Goal: Task Accomplishment & Management: Use online tool/utility

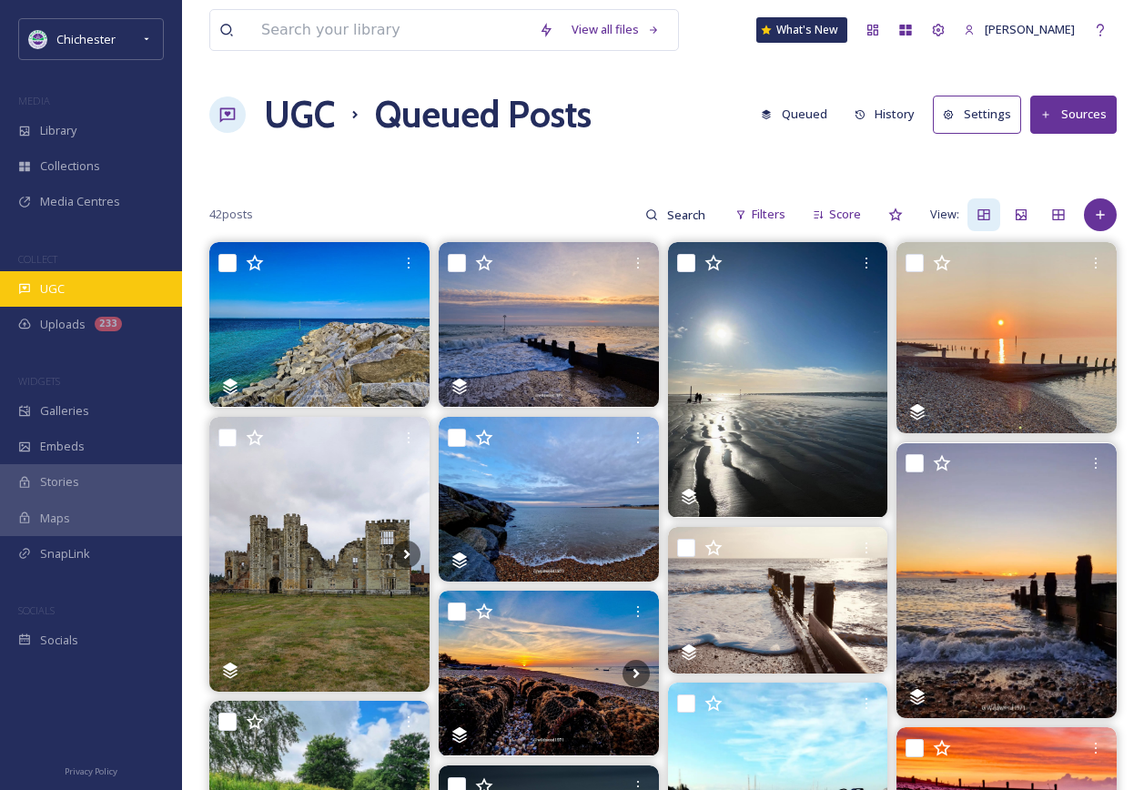
click at [117, 292] on div "UGC" at bounding box center [91, 289] width 182 height 36
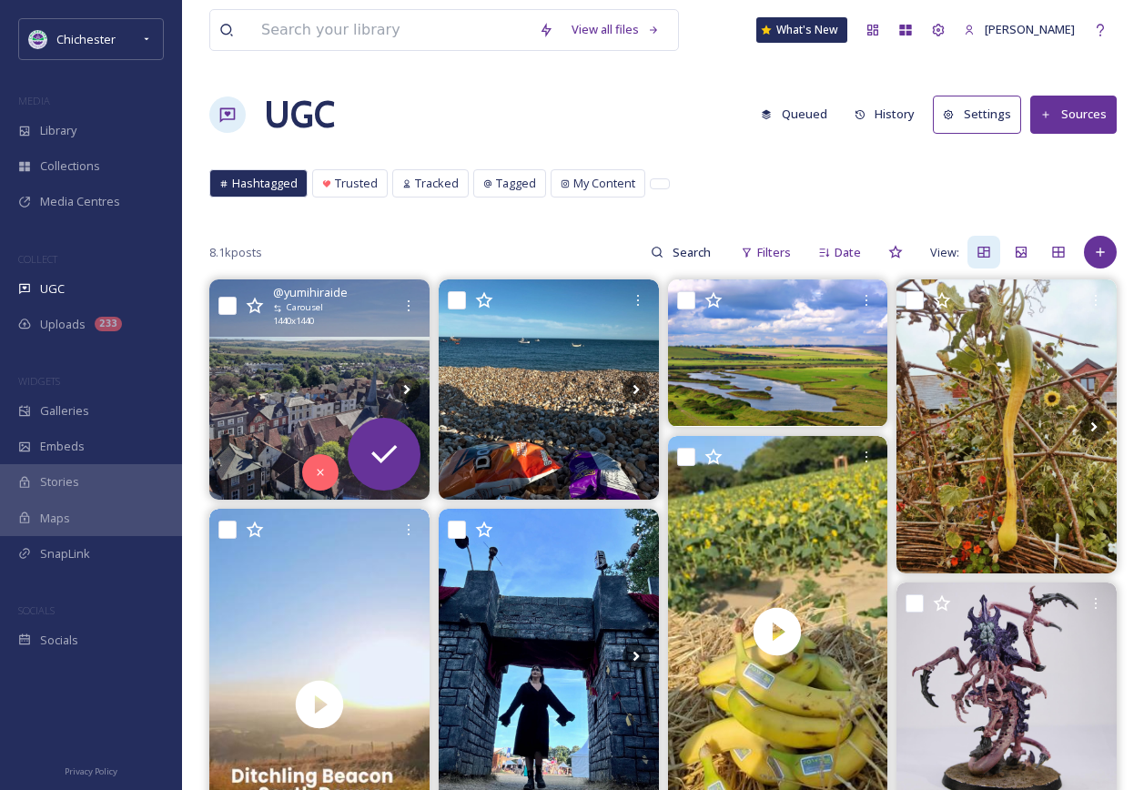
click at [302, 391] on img at bounding box center [319, 389] width 220 height 220
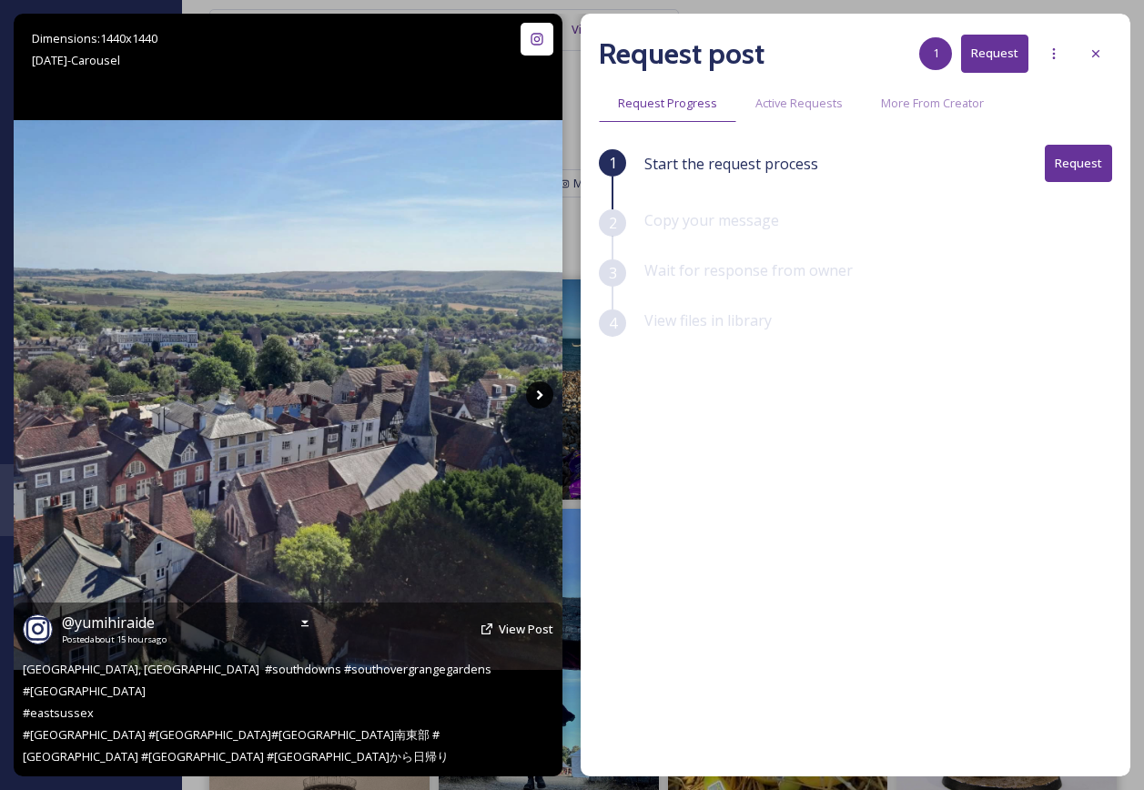
click at [542, 389] on icon at bounding box center [539, 394] width 27 height 27
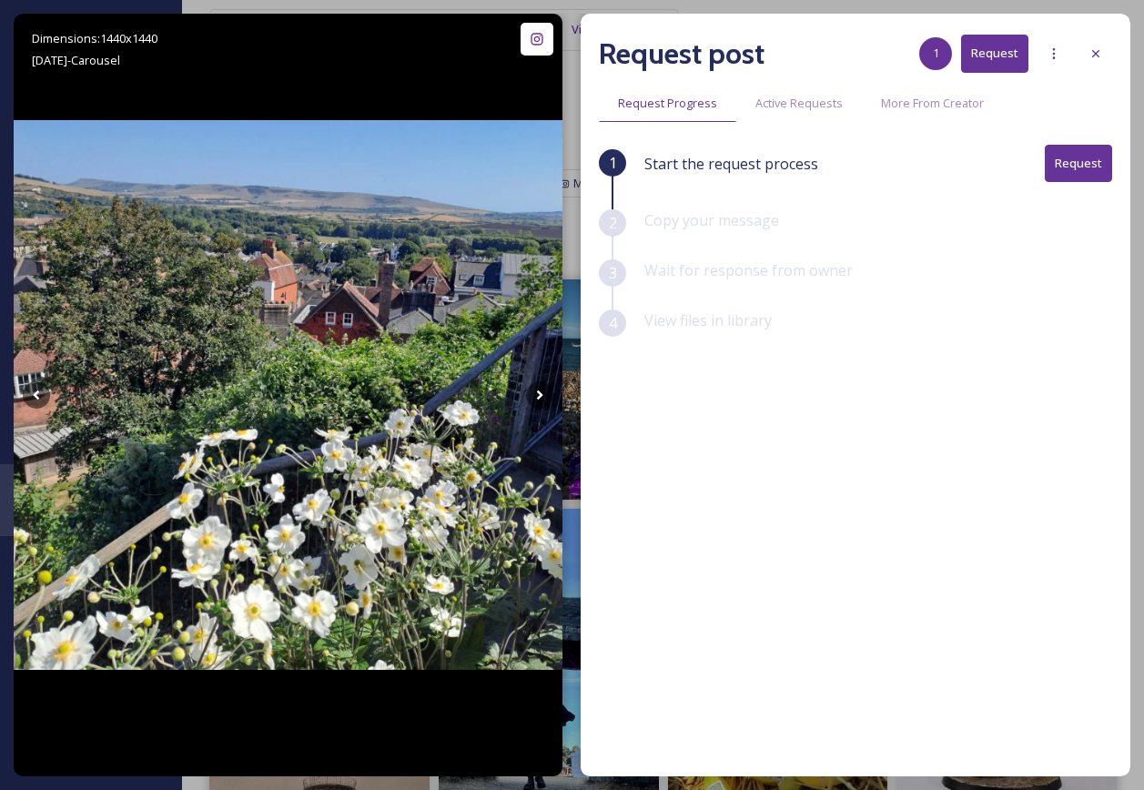
click at [1094, 36] on div "Request post 1 Request" at bounding box center [855, 54] width 513 height 44
click at [1095, 59] on icon at bounding box center [1096, 53] width 15 height 15
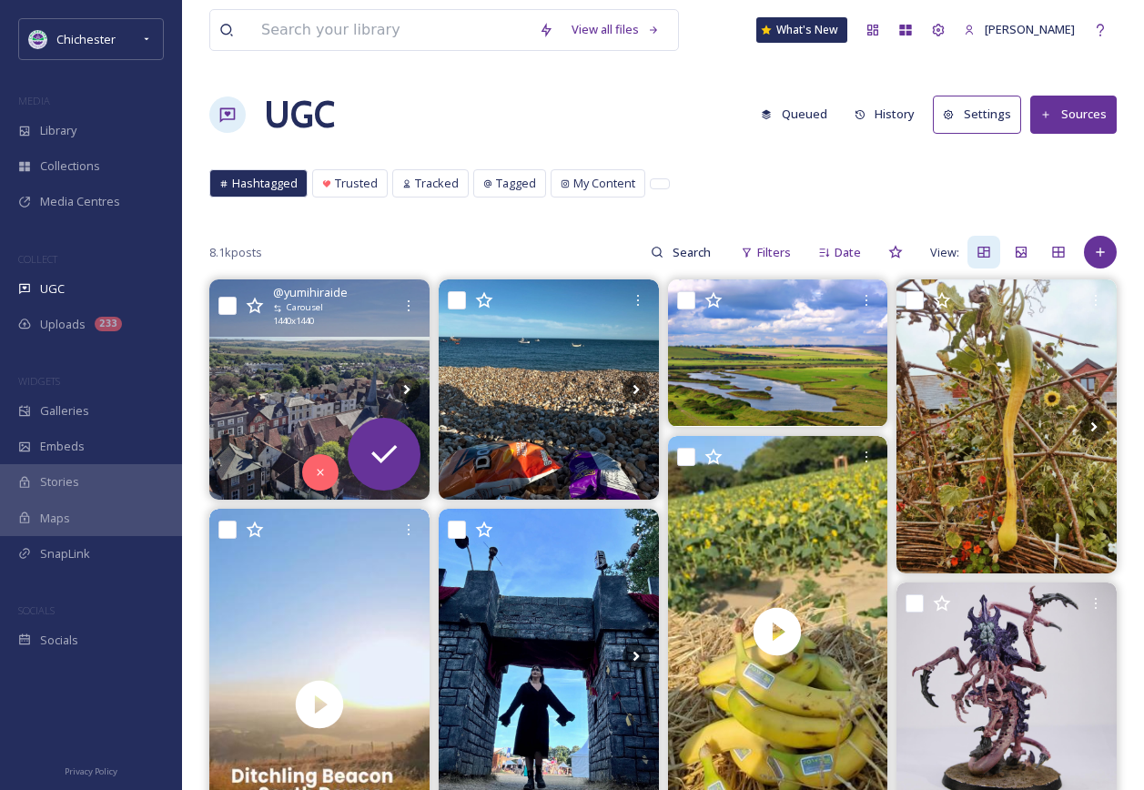
click at [834, 102] on button "Queued" at bounding box center [794, 115] width 85 height 36
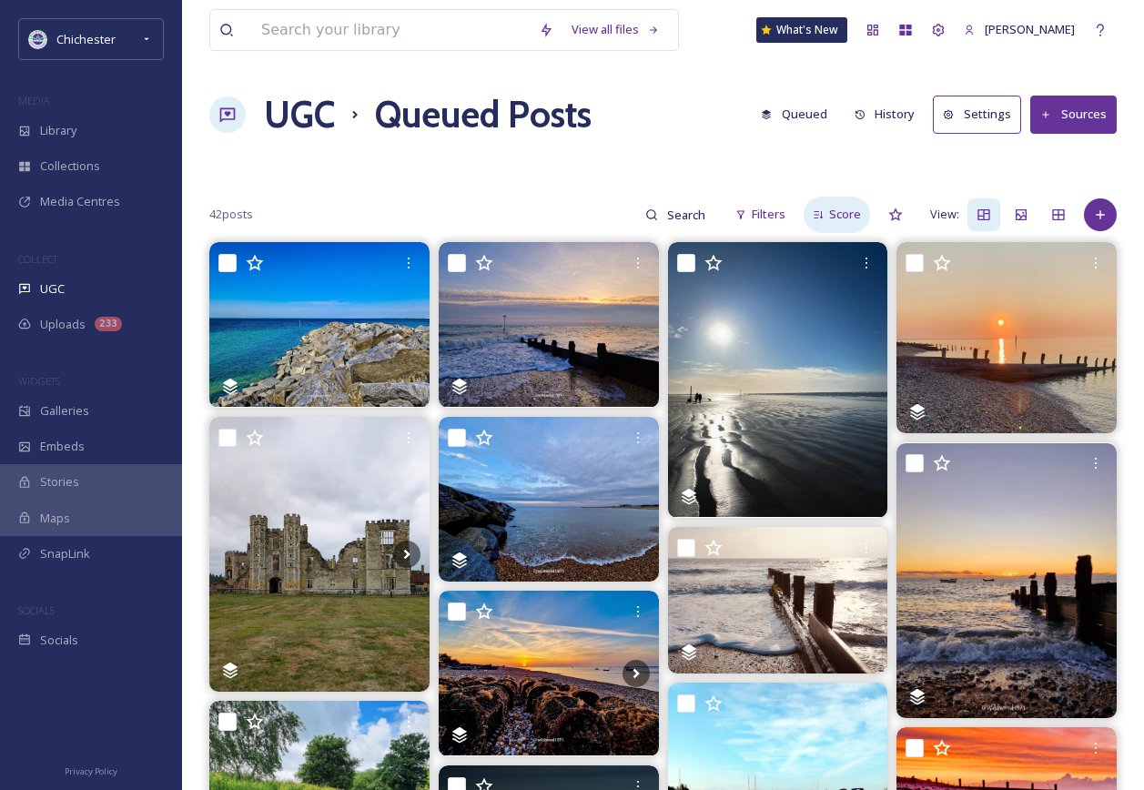
click at [849, 218] on span "Score" at bounding box center [845, 214] width 32 height 17
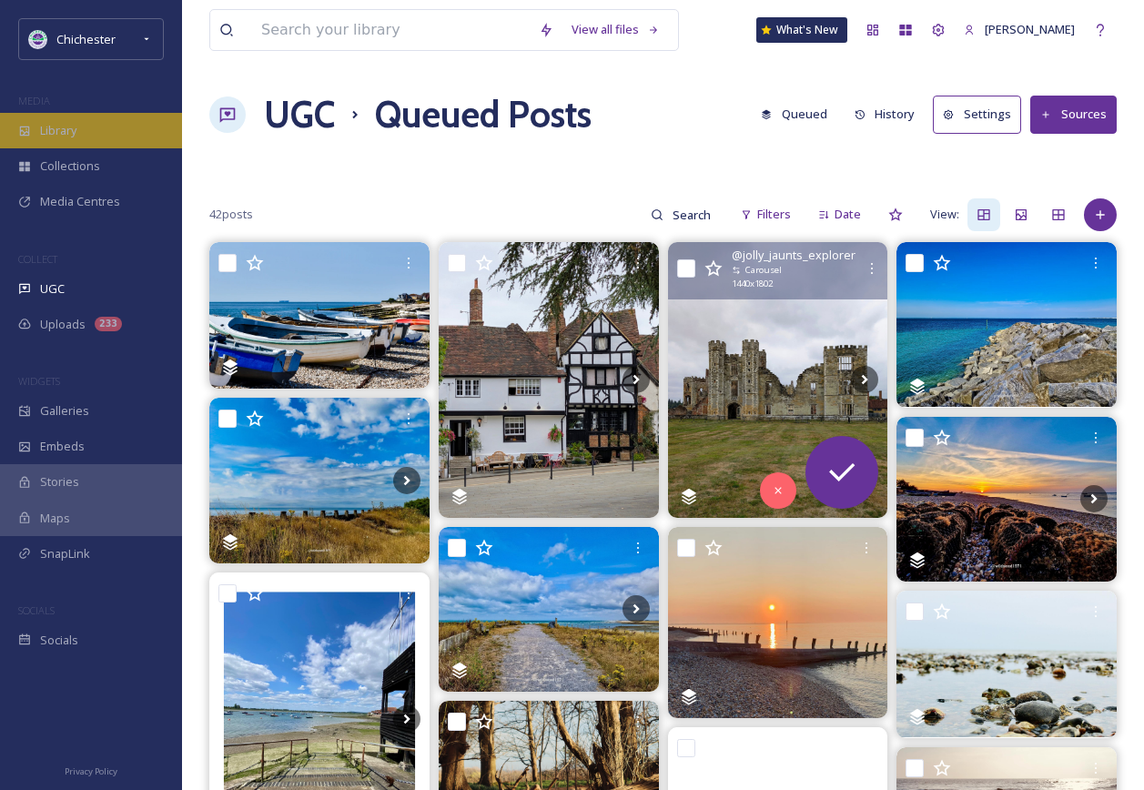
click at [105, 125] on div "Library" at bounding box center [91, 131] width 182 height 36
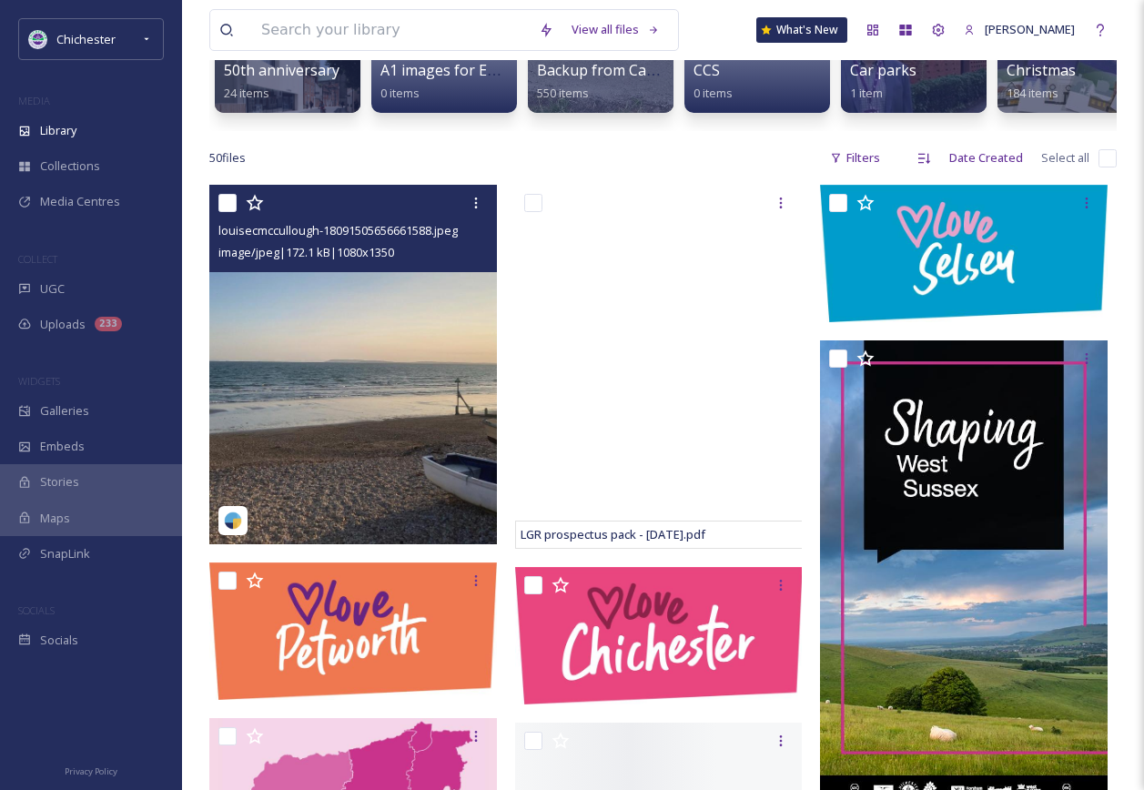
scroll to position [273, 0]
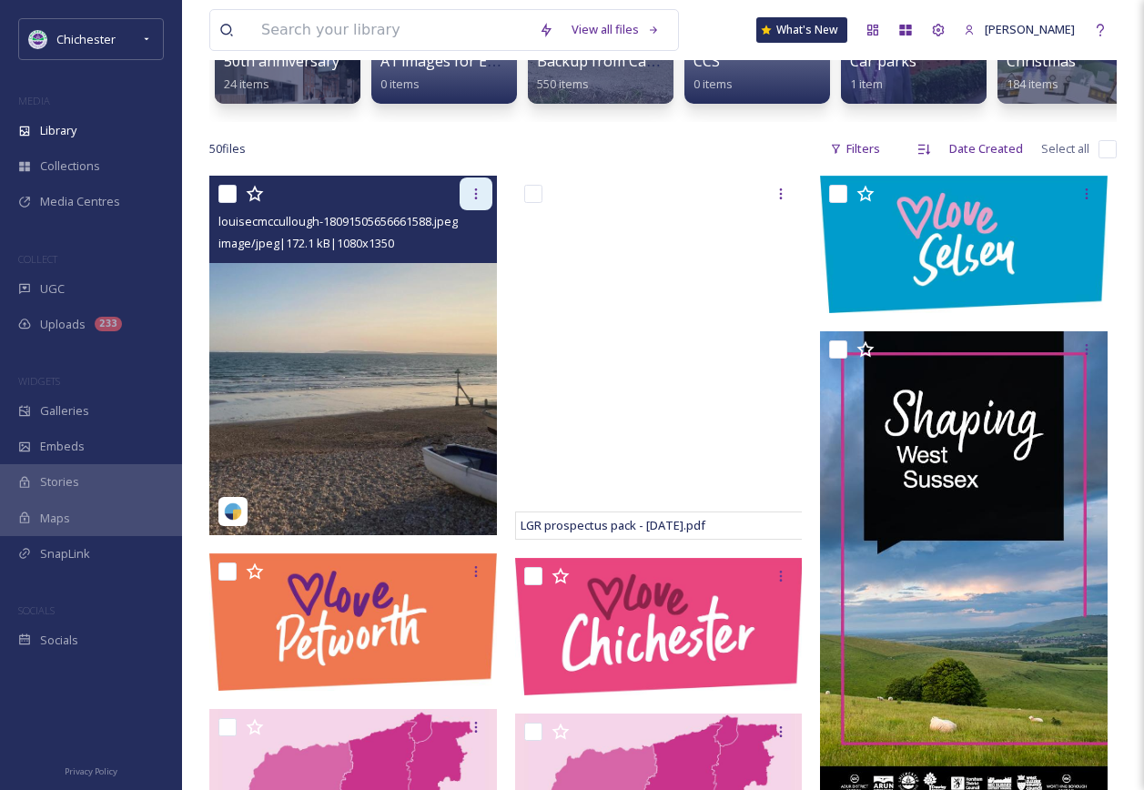
click at [476, 199] on icon at bounding box center [475, 193] width 3 height 11
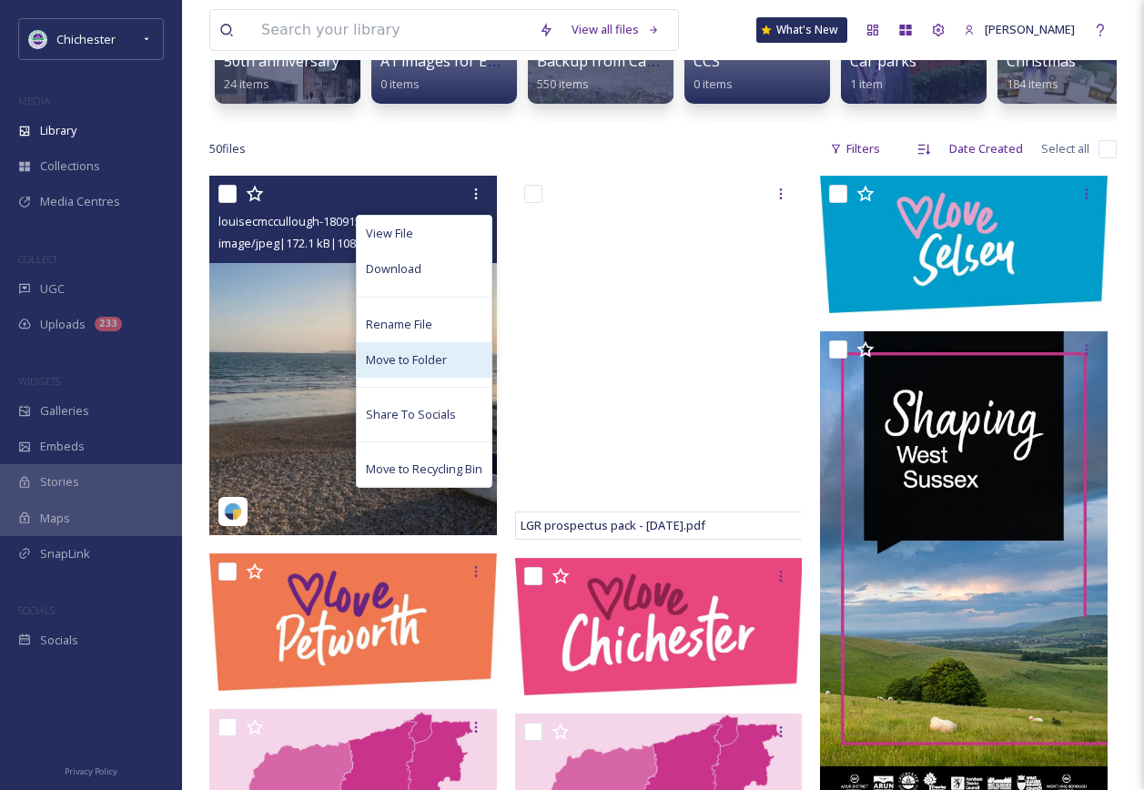
click at [383, 369] on span "Move to Folder" at bounding box center [406, 359] width 81 height 17
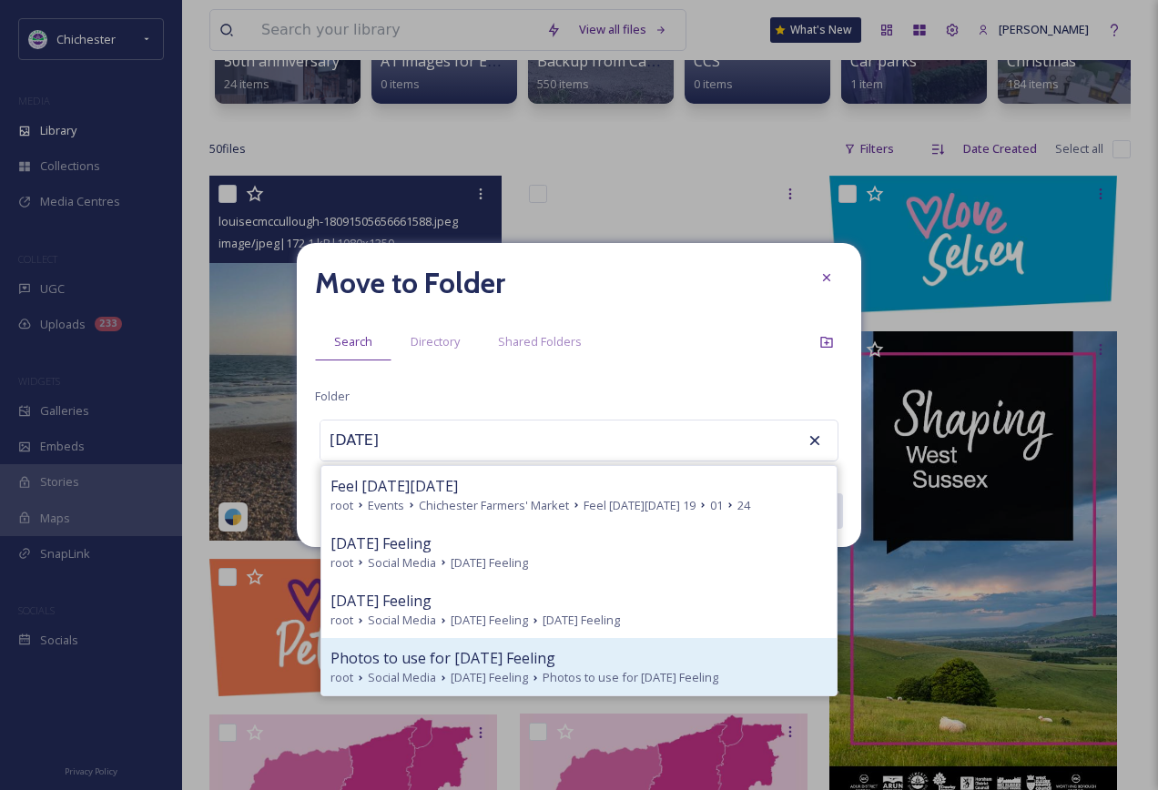
click at [584, 665] on div "Photos to use for [DATE] Feeling" at bounding box center [578, 658] width 497 height 22
type input "Photos to use for [DATE] Feeling"
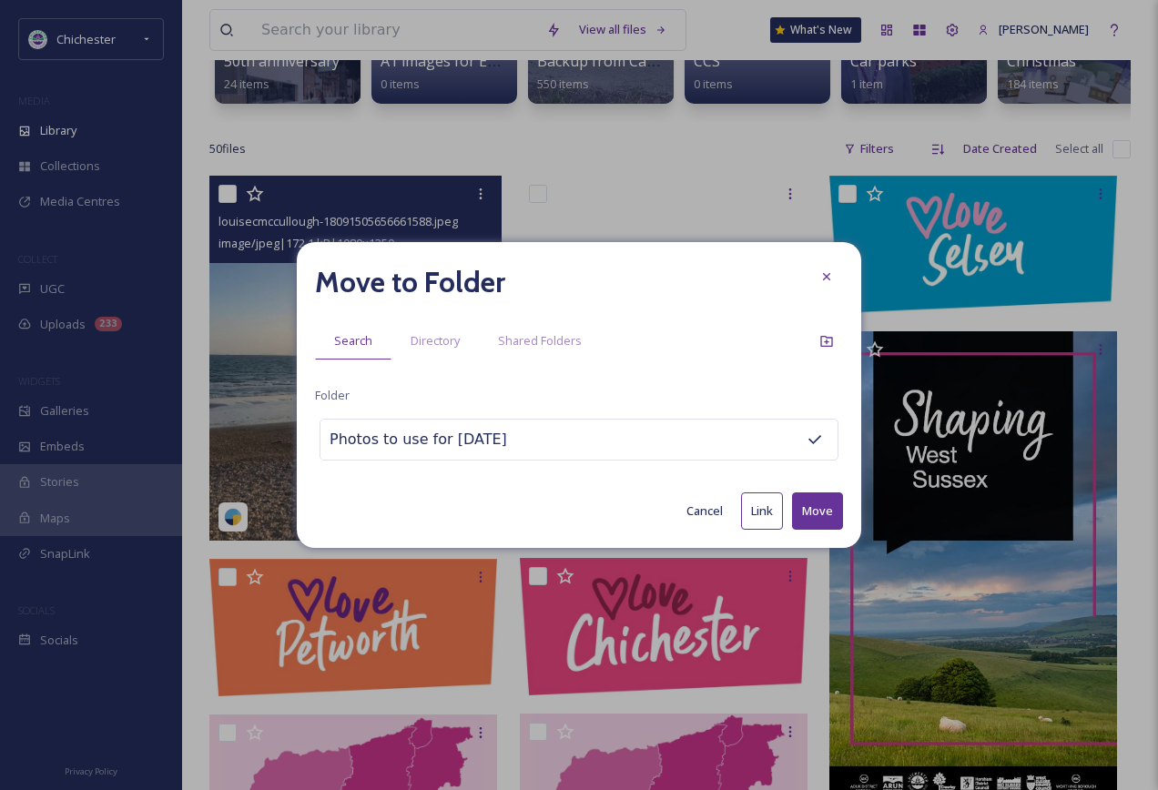
click at [813, 500] on button "Move" at bounding box center [817, 511] width 51 height 37
